Goal: Information Seeking & Learning: Understand process/instructions

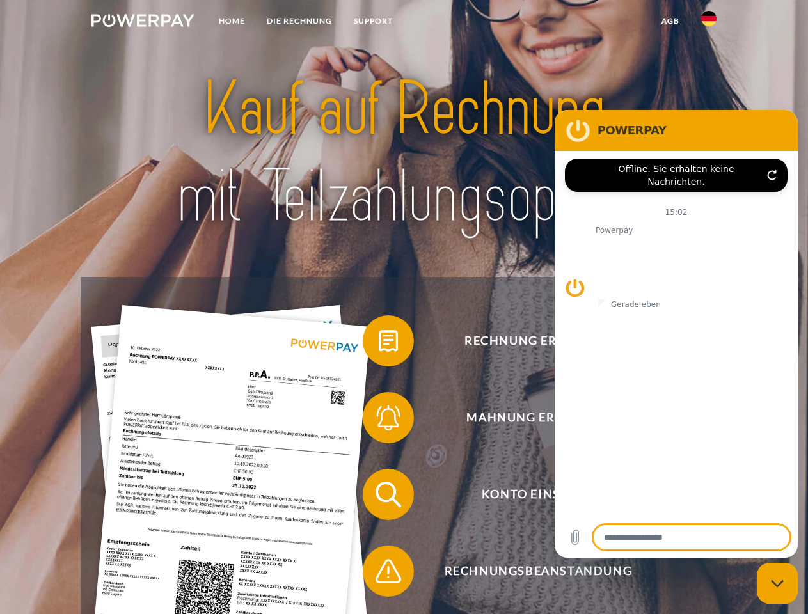
click at [143, 22] on img at bounding box center [143, 20] width 103 height 13
click at [709, 22] on img at bounding box center [708, 18] width 15 height 15
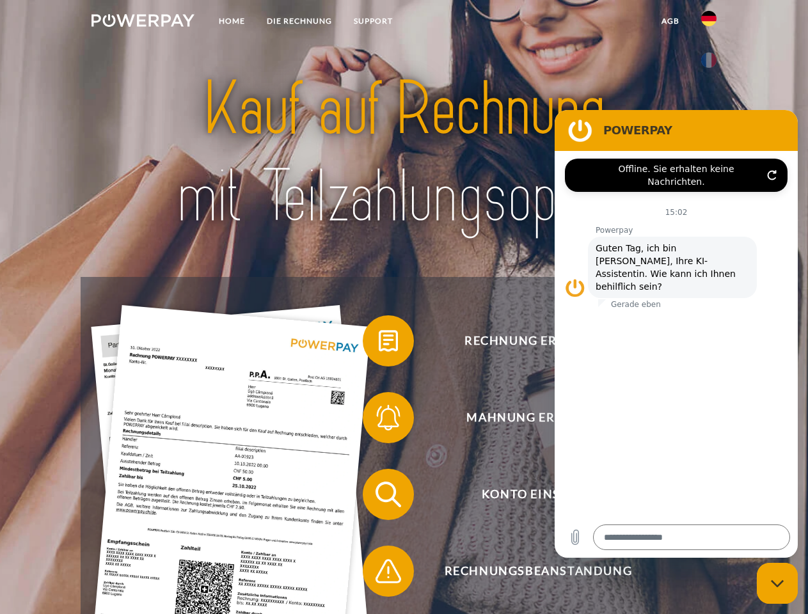
click at [670, 21] on link "agb" at bounding box center [671, 21] width 40 height 23
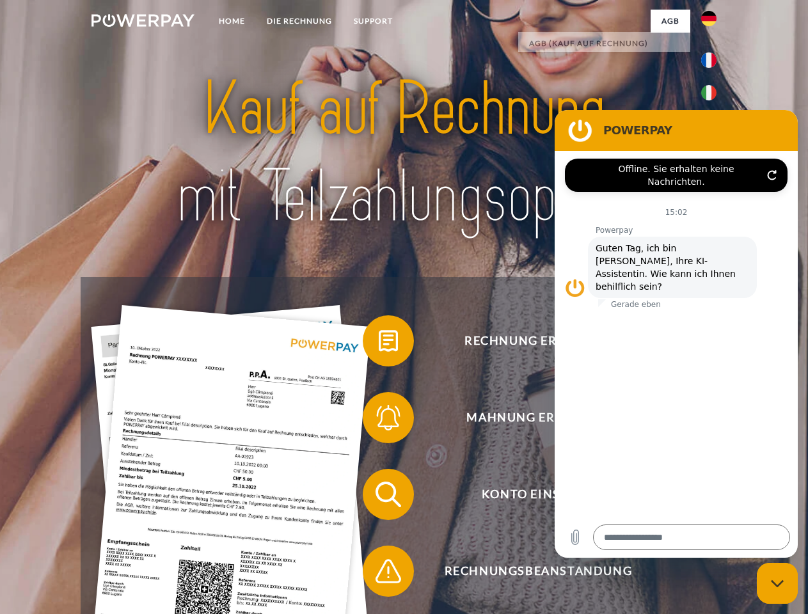
click at [379, 344] on span at bounding box center [369, 341] width 64 height 64
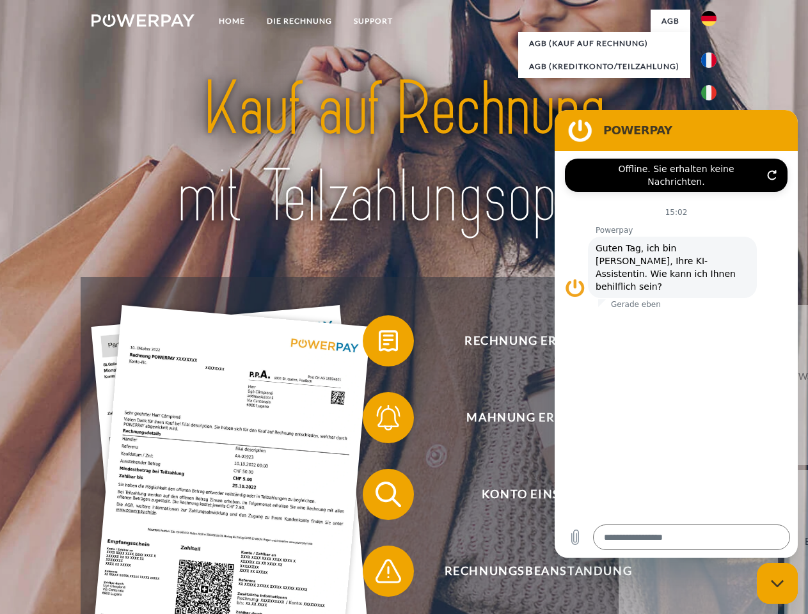
click at [379, 420] on span at bounding box center [369, 418] width 64 height 64
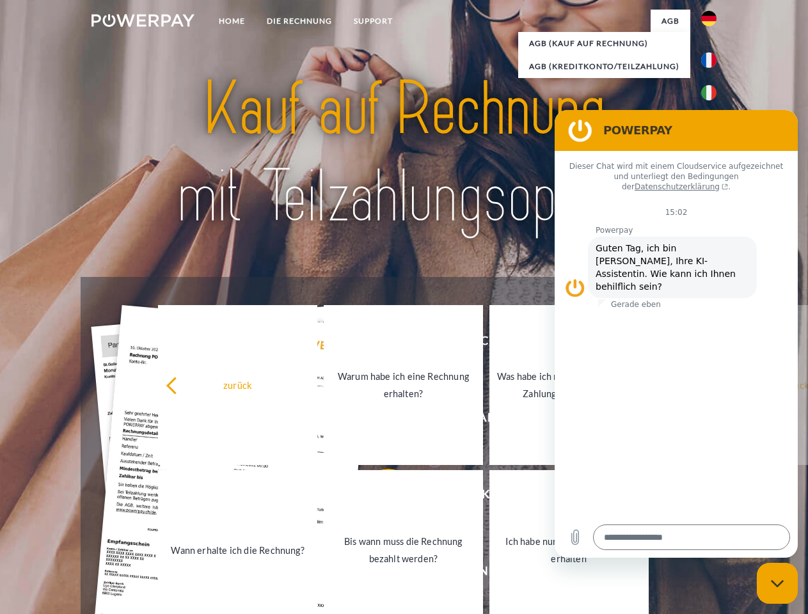
click at [379, 497] on link "Bis wann muss die Rechnung bezahlt werden?" at bounding box center [403, 550] width 159 height 160
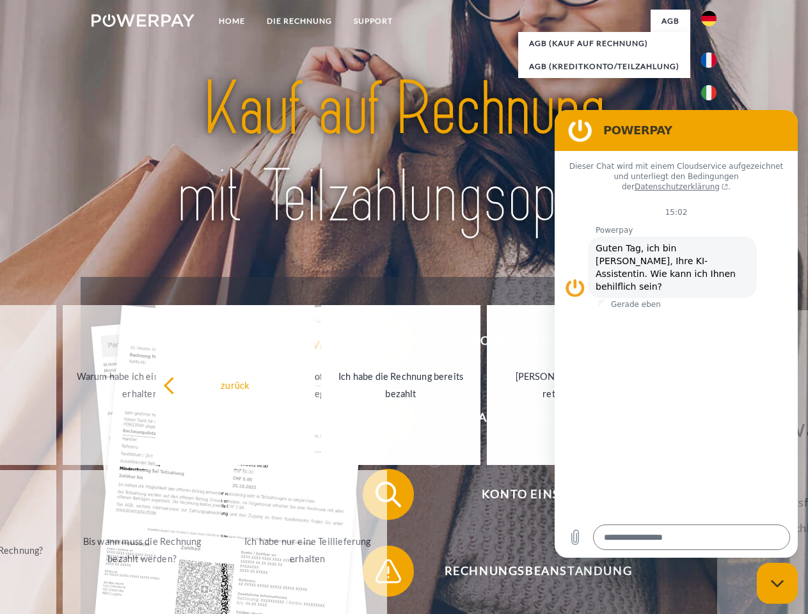
click at [379, 574] on span at bounding box center [369, 571] width 64 height 64
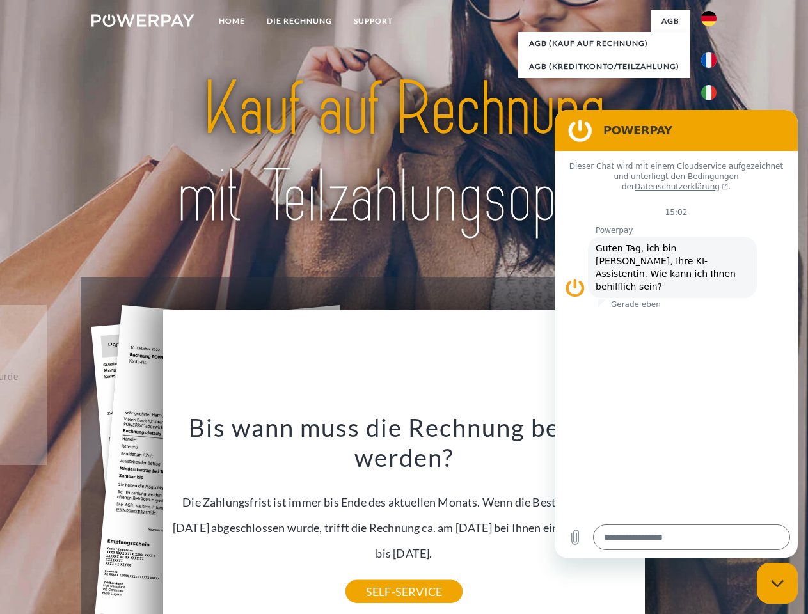
click at [778, 584] on icon "Messaging-Fenster schließen" at bounding box center [777, 584] width 13 height 8
type textarea "*"
